Goal: Navigation & Orientation: Understand site structure

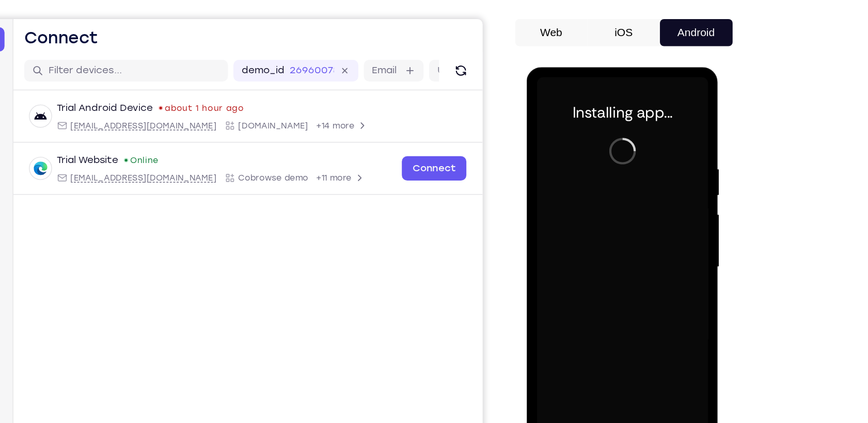
scroll to position [83, 0]
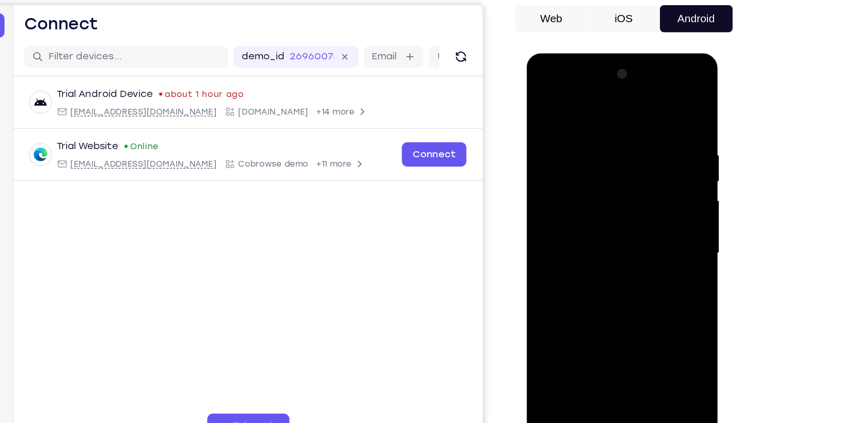
click at [594, 338] on div at bounding box center [599, 205] width 130 height 289
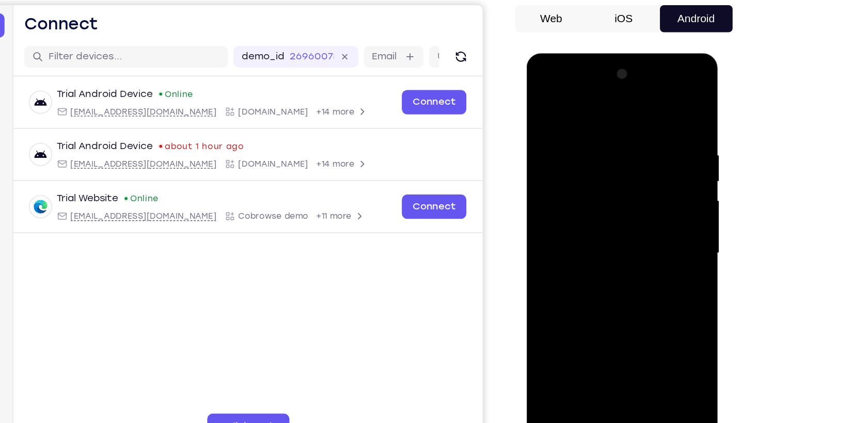
click at [598, 343] on div at bounding box center [599, 205] width 130 height 289
click at [643, 295] on div at bounding box center [599, 205] width 130 height 289
click at [564, 106] on div at bounding box center [599, 205] width 130 height 289
click at [645, 199] on div at bounding box center [599, 205] width 130 height 289
click at [588, 222] on div at bounding box center [599, 205] width 130 height 289
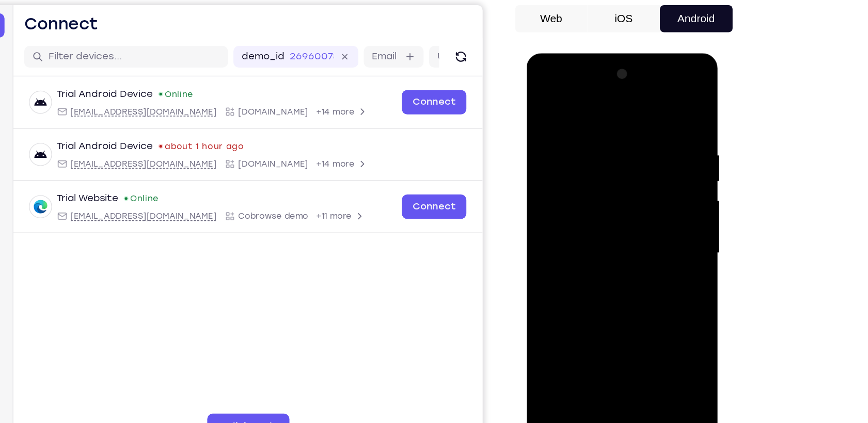
click at [596, 190] on div at bounding box center [599, 205] width 130 height 289
click at [580, 205] on div at bounding box center [599, 205] width 130 height 289
click at [577, 246] on div at bounding box center [599, 205] width 130 height 289
click at [578, 244] on div at bounding box center [599, 205] width 130 height 289
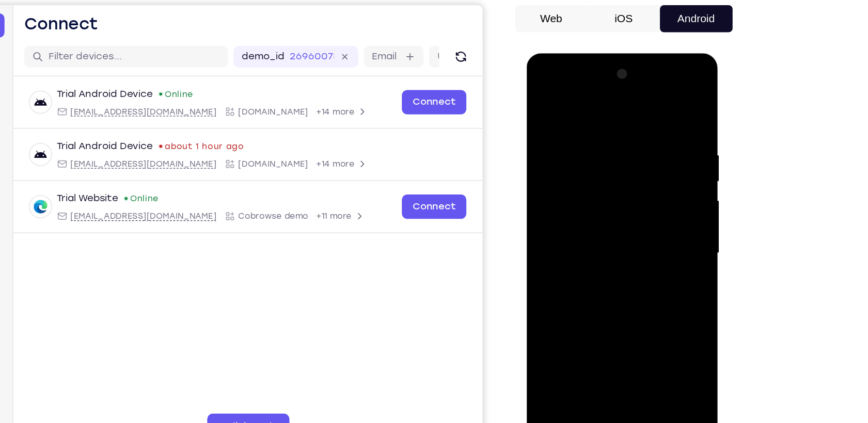
click at [578, 244] on div at bounding box center [599, 205] width 130 height 289
click at [614, 247] on div at bounding box center [599, 205] width 130 height 289
click at [622, 326] on div at bounding box center [599, 205] width 130 height 289
click at [588, 262] on div at bounding box center [599, 205] width 130 height 289
click at [602, 190] on div at bounding box center [599, 205] width 130 height 289
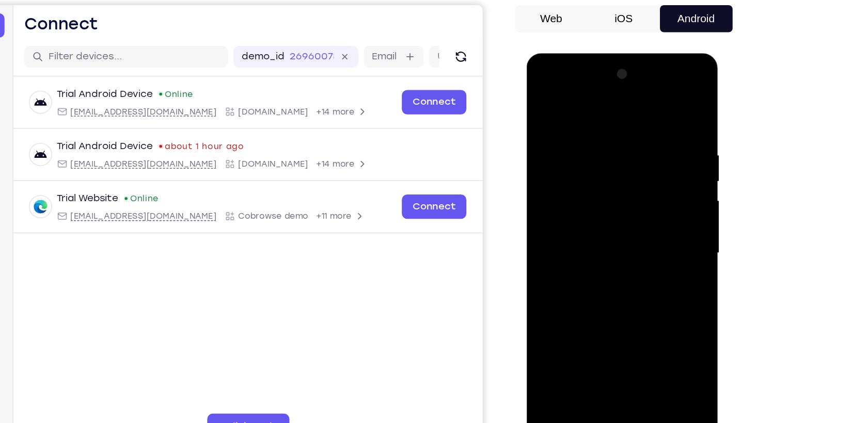
click at [604, 179] on div at bounding box center [599, 205] width 130 height 289
click at [544, 98] on div at bounding box center [599, 205] width 130 height 289
click at [625, 226] on div at bounding box center [599, 205] width 130 height 289
click at [541, 101] on div at bounding box center [599, 205] width 130 height 289
click at [625, 324] on div at bounding box center [599, 205] width 130 height 289
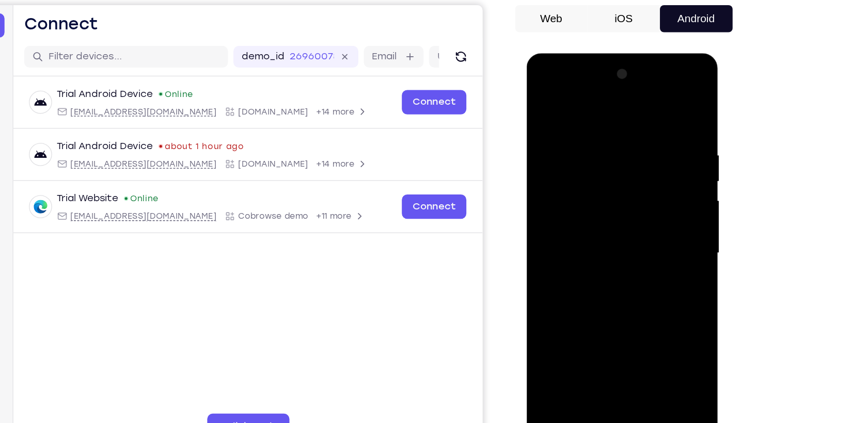
click at [591, 186] on div at bounding box center [599, 205] width 130 height 289
drag, startPoint x: 592, startPoint y: 302, endPoint x: 543, endPoint y: 132, distance: 176.8
click at [543, 132] on div at bounding box center [599, 205] width 130 height 289
click at [543, 98] on div at bounding box center [599, 205] width 130 height 289
click at [623, 326] on div at bounding box center [599, 205] width 130 height 289
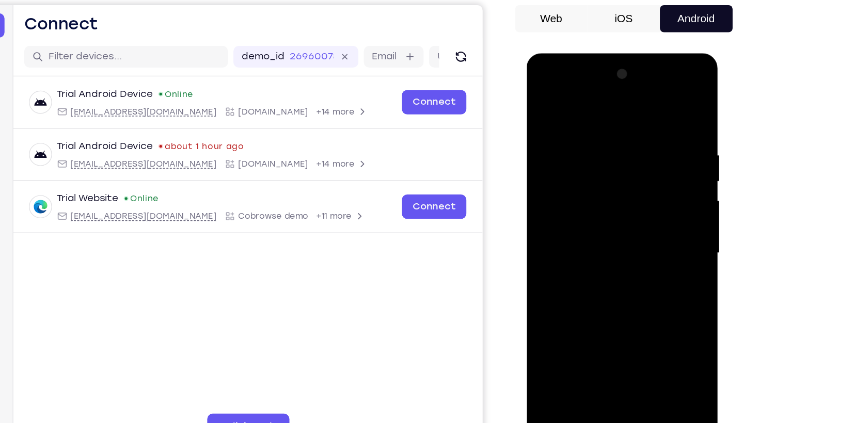
click at [576, 195] on div at bounding box center [599, 205] width 130 height 289
click at [540, 105] on div at bounding box center [599, 205] width 130 height 289
click at [544, 98] on div at bounding box center [599, 205] width 130 height 289
click at [589, 124] on div at bounding box center [599, 205] width 130 height 289
click at [642, 175] on div at bounding box center [599, 205] width 130 height 289
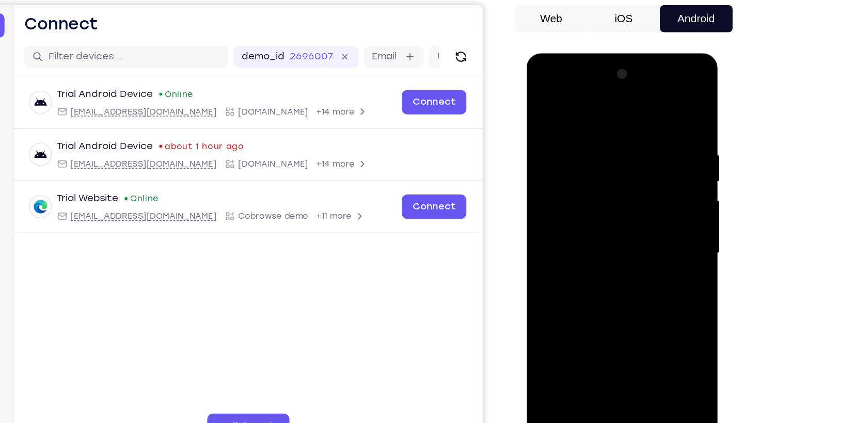
click at [642, 175] on div at bounding box center [599, 205] width 130 height 289
click at [652, 104] on div at bounding box center [599, 205] width 130 height 289
drag, startPoint x: 599, startPoint y: 107, endPoint x: 592, endPoint y: 248, distance: 141.7
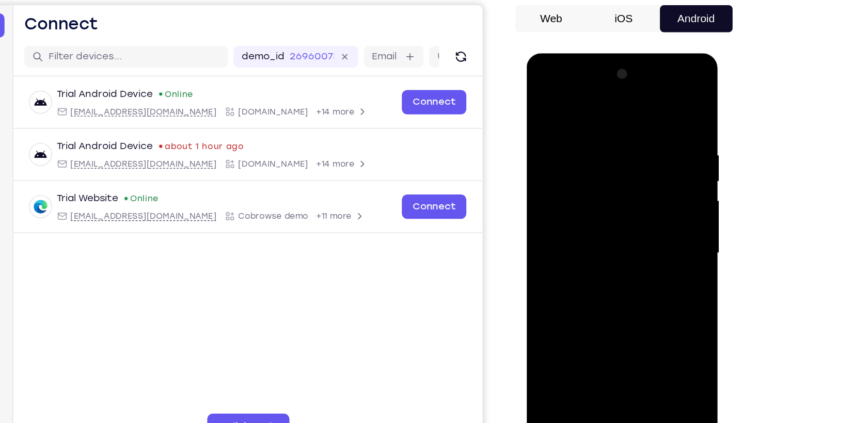
click at [592, 248] on div at bounding box center [599, 205] width 130 height 289
click at [652, 327] on div at bounding box center [599, 205] width 130 height 289
click at [623, 324] on div at bounding box center [599, 205] width 130 height 289
click at [607, 196] on div at bounding box center [599, 205] width 130 height 289
drag, startPoint x: 645, startPoint y: 185, endPoint x: 641, endPoint y: 263, distance: 78.6
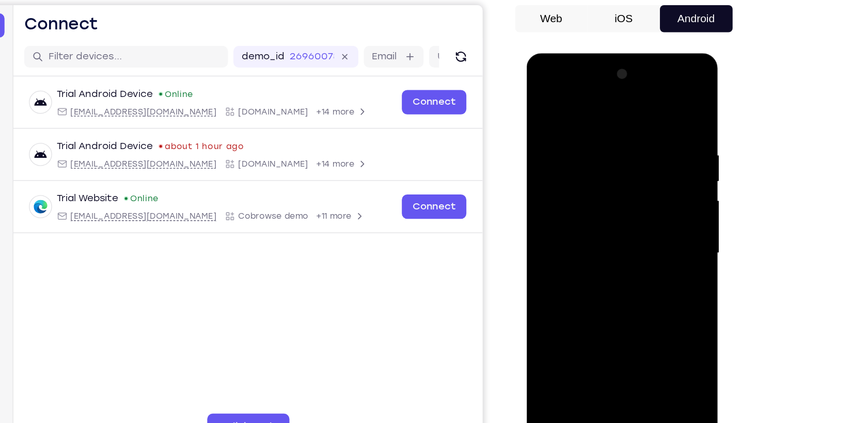
click at [641, 263] on div at bounding box center [599, 205] width 130 height 289
drag, startPoint x: 553, startPoint y: 137, endPoint x: 590, endPoint y: 116, distance: 42.1
click at [590, 116] on div at bounding box center [599, 205] width 130 height 289
click at [545, 105] on div at bounding box center [599, 205] width 130 height 289
click at [542, 99] on div at bounding box center [599, 205] width 130 height 289
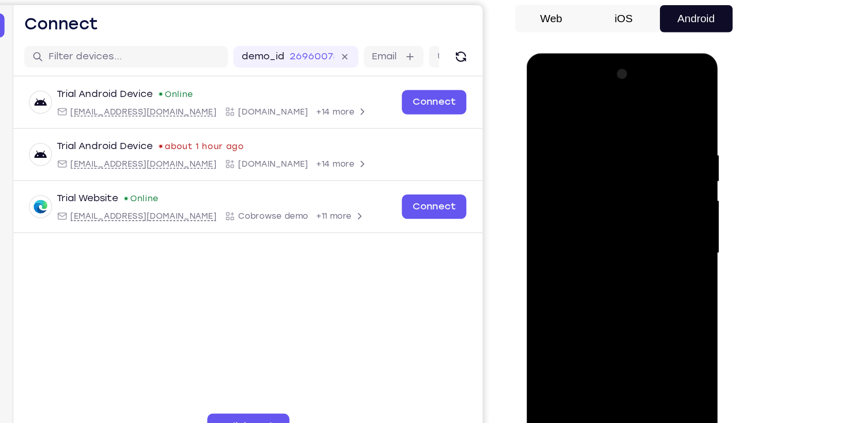
click at [648, 325] on div at bounding box center [599, 205] width 130 height 289
click at [555, 328] on div at bounding box center [599, 205] width 130 height 289
click at [614, 122] on div at bounding box center [599, 205] width 130 height 289
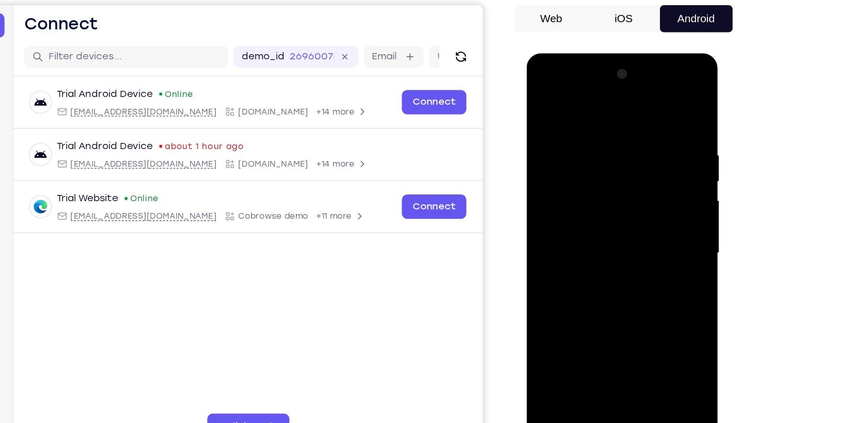
click at [649, 108] on div at bounding box center [599, 205] width 130 height 289
click at [627, 329] on div at bounding box center [599, 205] width 130 height 289
click at [541, 97] on div at bounding box center [599, 205] width 130 height 289
click at [582, 327] on div at bounding box center [599, 205] width 130 height 289
click at [583, 103] on div at bounding box center [599, 205] width 130 height 289
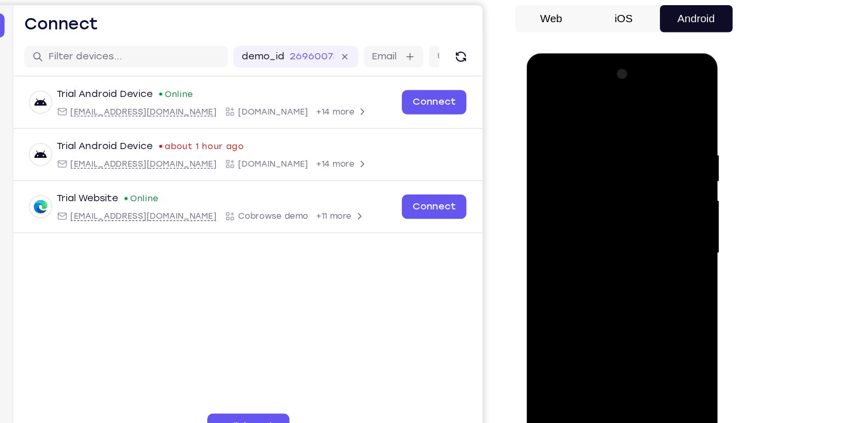
click at [652, 132] on div at bounding box center [599, 205] width 130 height 289
click at [547, 330] on div at bounding box center [599, 205] width 130 height 289
click at [551, 323] on div at bounding box center [599, 205] width 130 height 289
drag, startPoint x: 601, startPoint y: 107, endPoint x: 625, endPoint y: 272, distance: 166.1
click at [625, 272] on div at bounding box center [599, 205] width 130 height 289
